Goal: Task Accomplishment & Management: Manage account settings

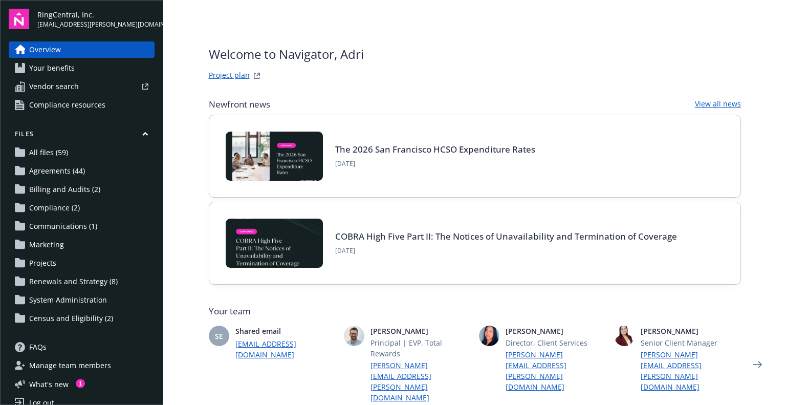
click at [103, 210] on link "Compliance (2)" at bounding box center [82, 208] width 146 height 16
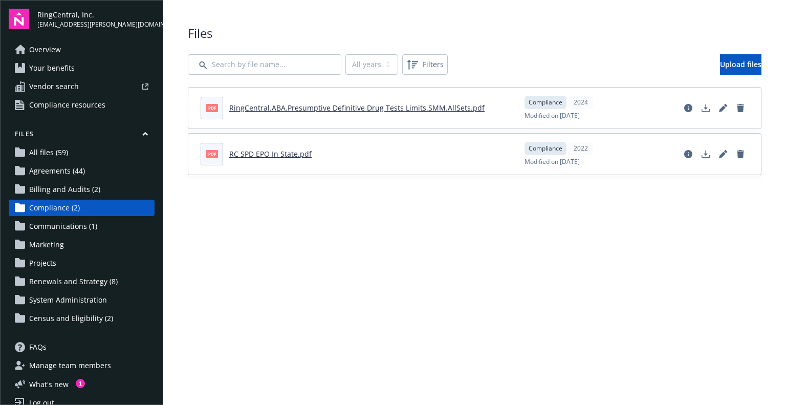
click at [76, 321] on span "Census and Eligibility (2)" at bounding box center [71, 318] width 84 height 16
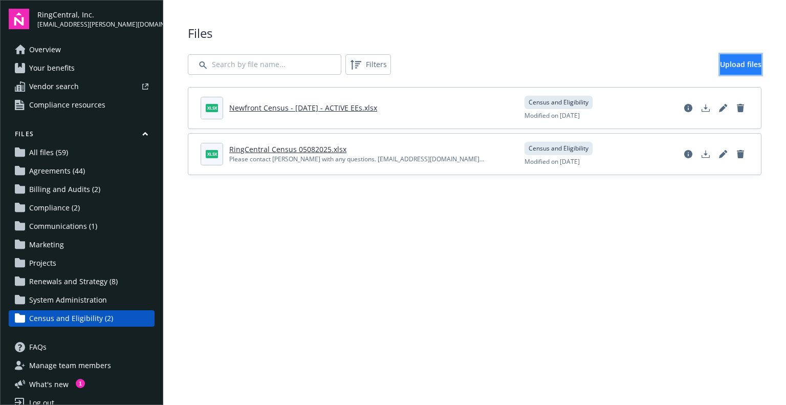
click at [720, 63] on span "Upload files" at bounding box center [740, 64] width 41 height 10
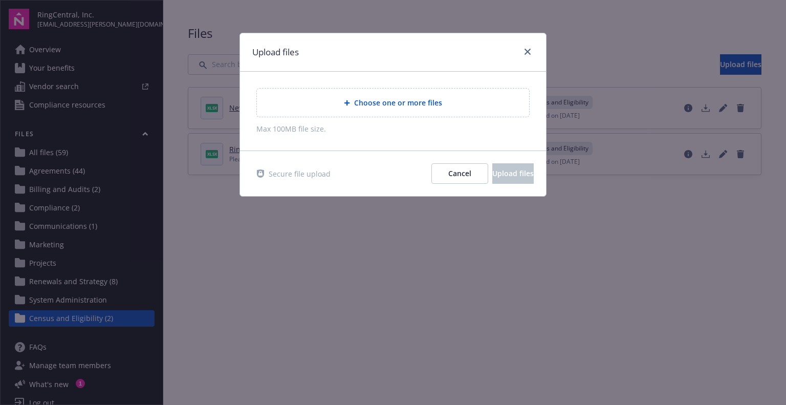
click at [317, 97] on div "Choose one or more files" at bounding box center [393, 103] width 256 height 12
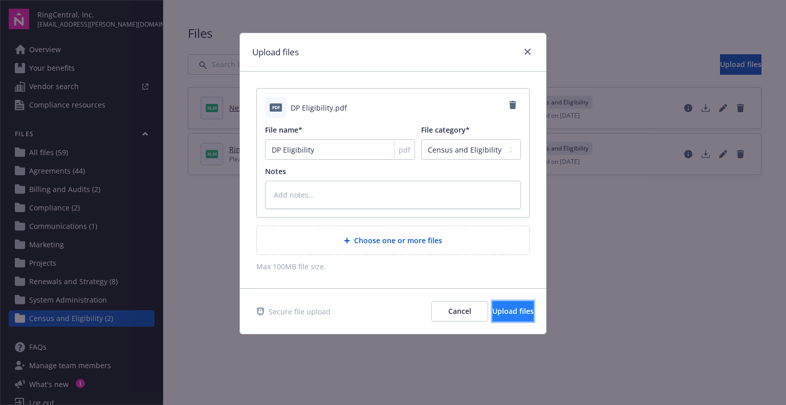
click at [492, 306] on span "Upload files" at bounding box center [512, 311] width 41 height 10
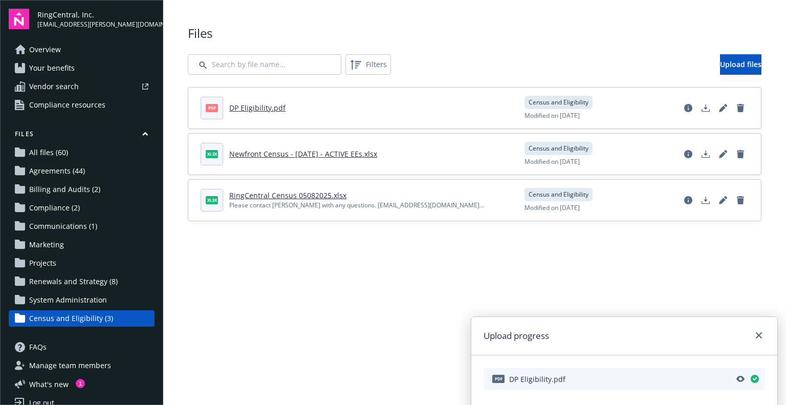
click at [318, 313] on main "Upload progress pdf DP Eligibility.pdf Files Filters Upload files pdf DP Eligib…" at bounding box center [474, 202] width 623 height 405
click at [764, 338] on link "close" at bounding box center [759, 335] width 12 height 12
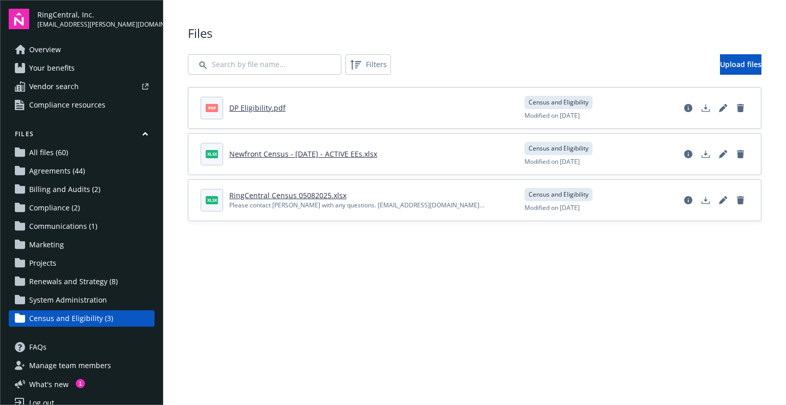
scroll to position [14, 0]
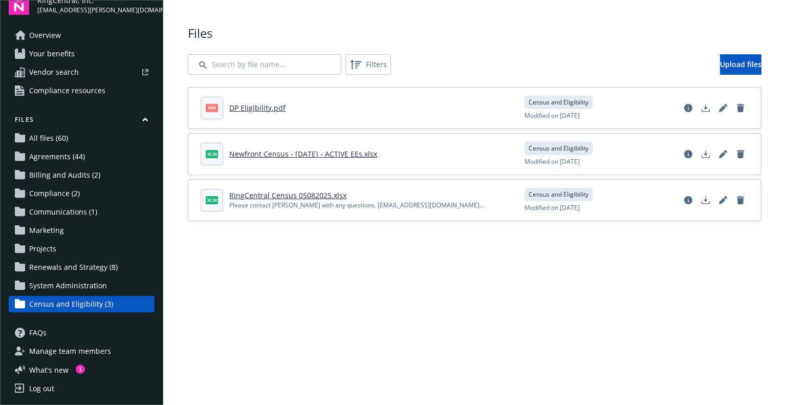
click at [233, 291] on main "Upload progress Files Filters Upload files pdf DP Eligibility.pdf Census and El…" at bounding box center [474, 202] width 623 height 405
click at [133, 118] on button "Files" at bounding box center [82, 121] width 146 height 13
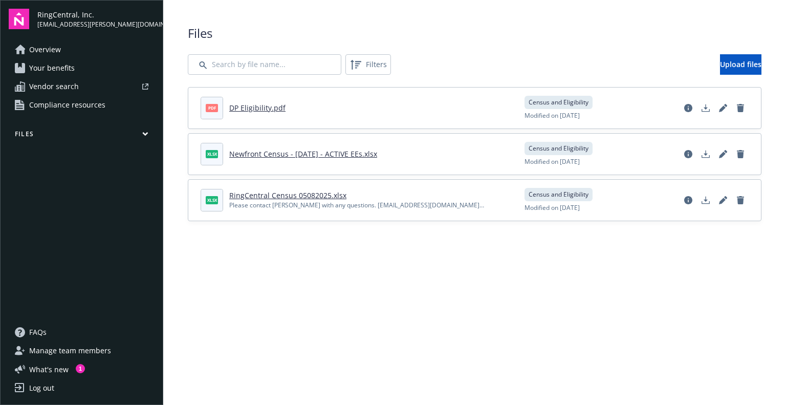
scroll to position [0, 0]
click at [143, 135] on icon "button" at bounding box center [145, 134] width 6 height 5
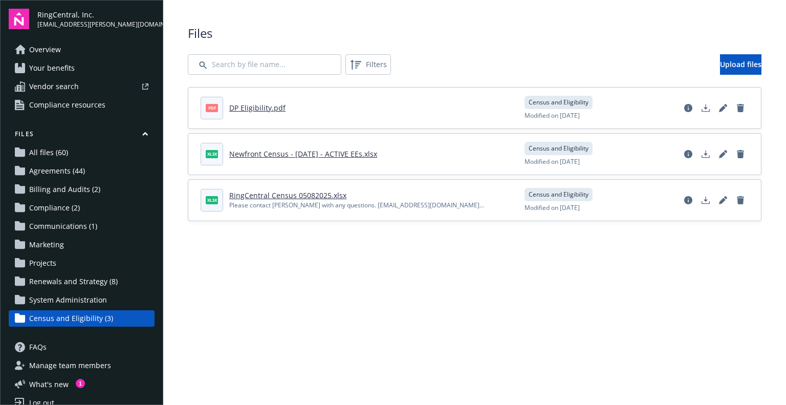
click at [80, 280] on span "Renewals and Strategy (8)" at bounding box center [73, 281] width 89 height 16
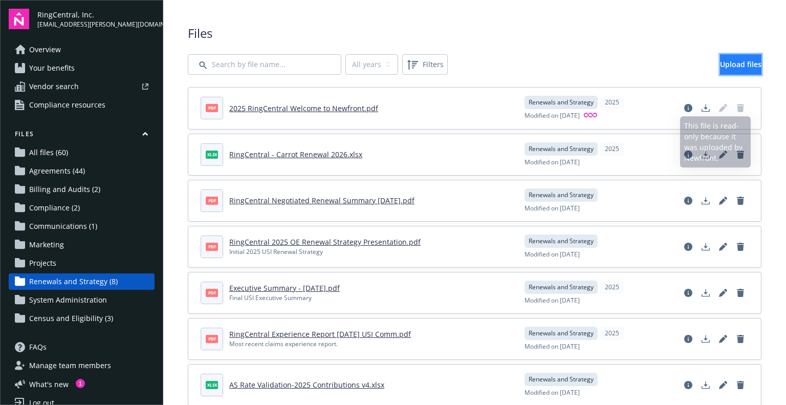
click at [720, 66] on span "Upload files" at bounding box center [740, 64] width 41 height 10
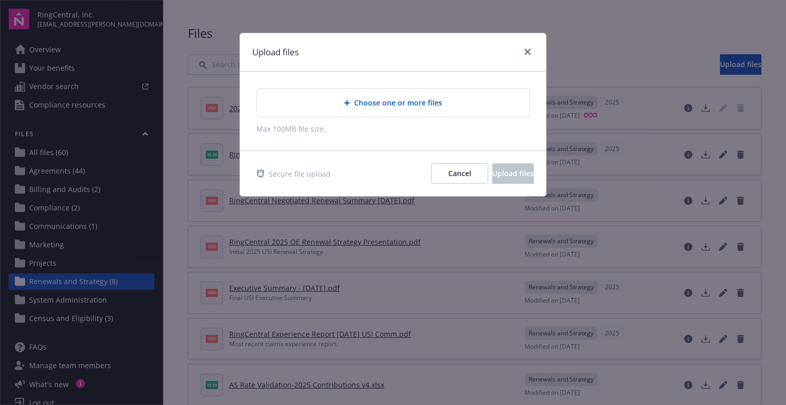
click at [384, 110] on div "Choose one or more files" at bounding box center [393, 103] width 272 height 28
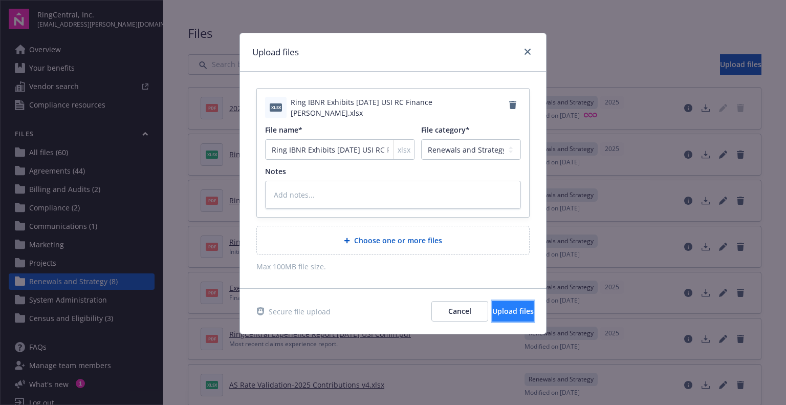
click at [492, 304] on button "Upload files" at bounding box center [512, 311] width 41 height 20
type textarea "x"
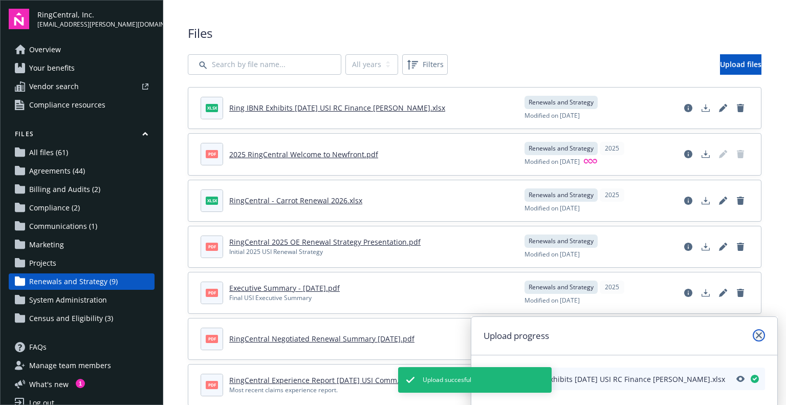
click at [761, 335] on icon "close" at bounding box center [759, 335] width 6 height 6
